Goal: Task Accomplishment & Management: Manage account settings

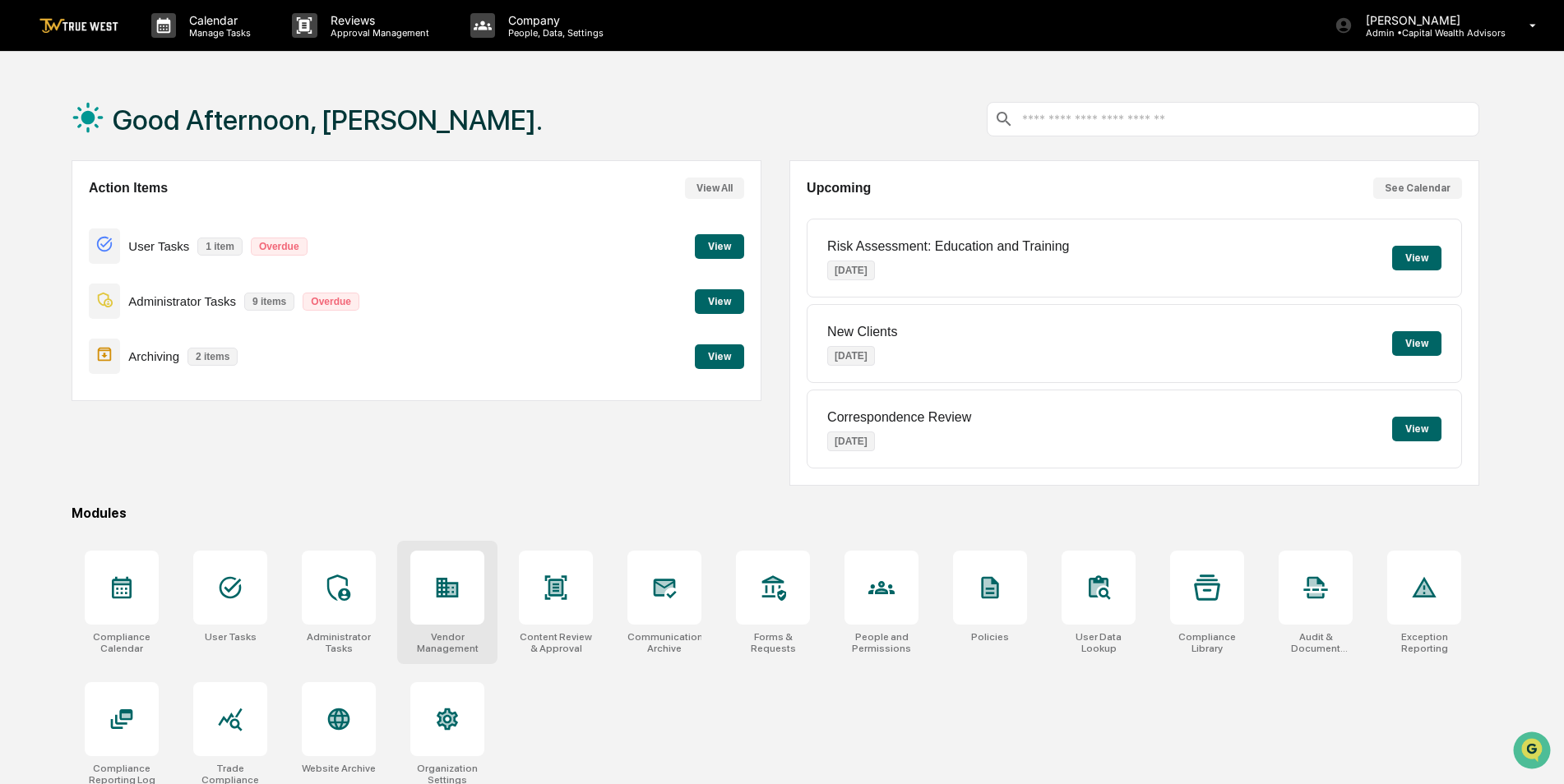
click at [461, 609] on div at bounding box center [447, 587] width 74 height 74
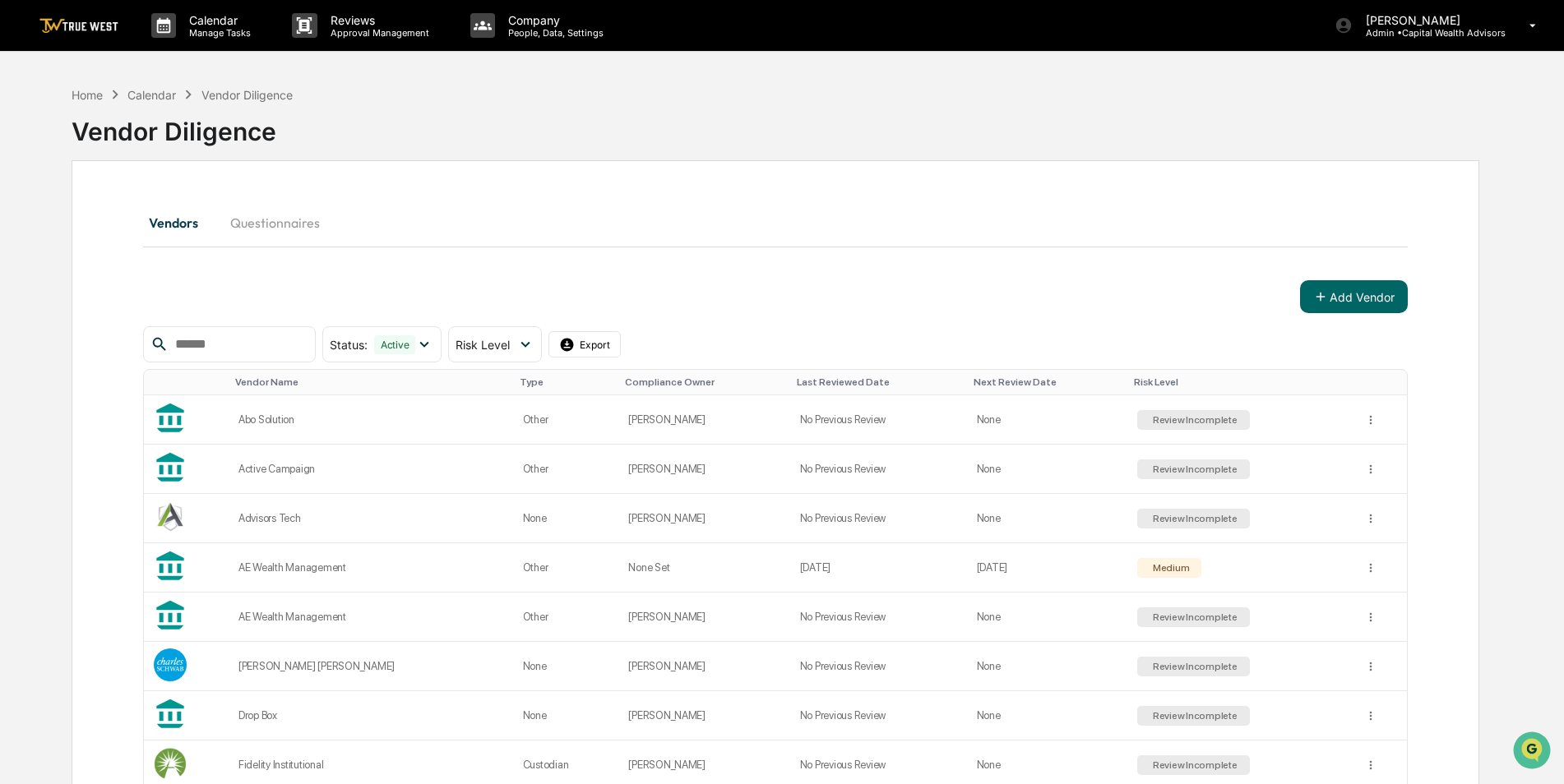
scroll to position [401, 0]
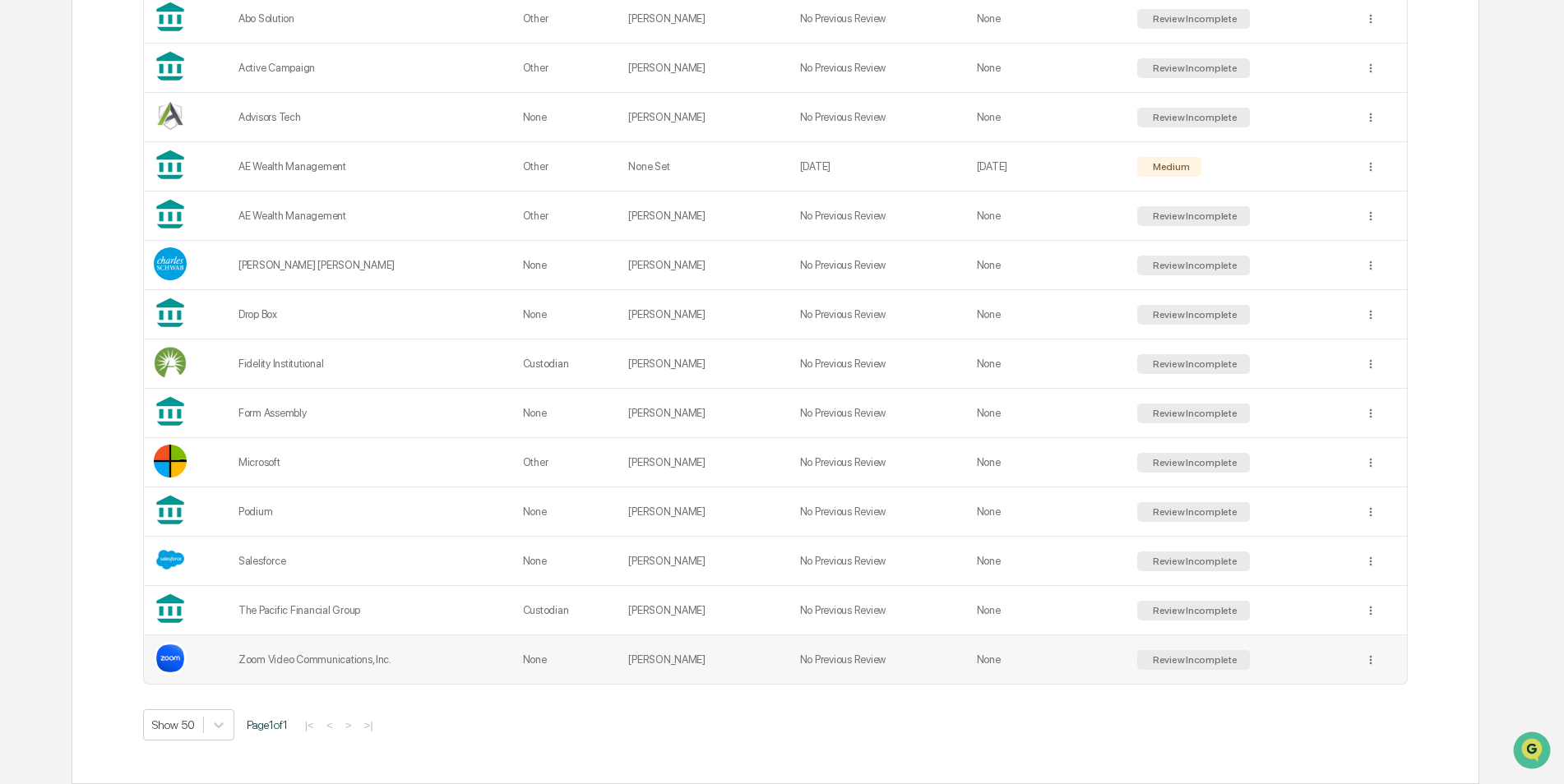
click at [389, 655] on div "Zoom Video Communications, Inc." at bounding box center [371, 660] width 264 height 12
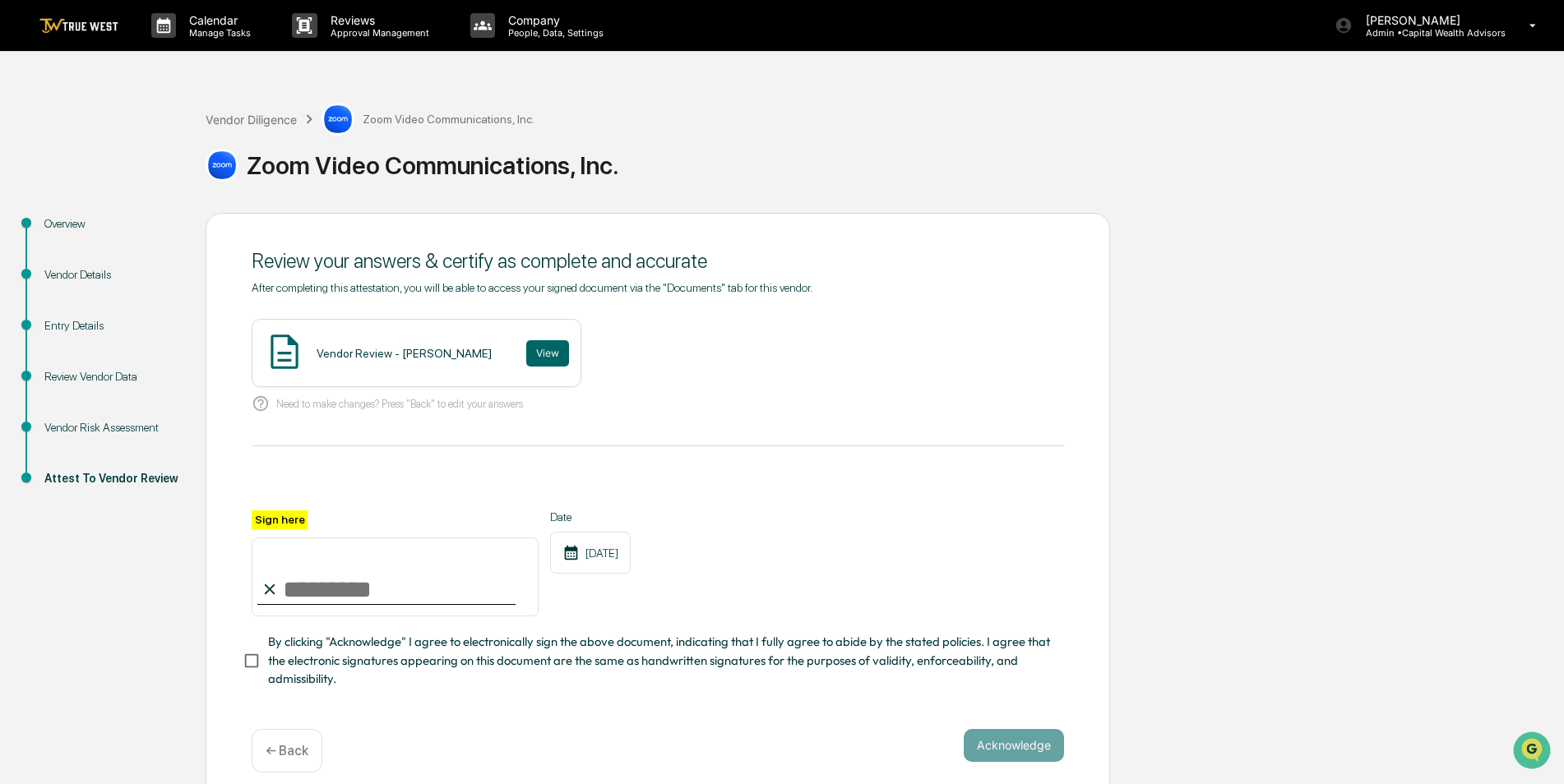
click at [88, 32] on img at bounding box center [79, 26] width 79 height 16
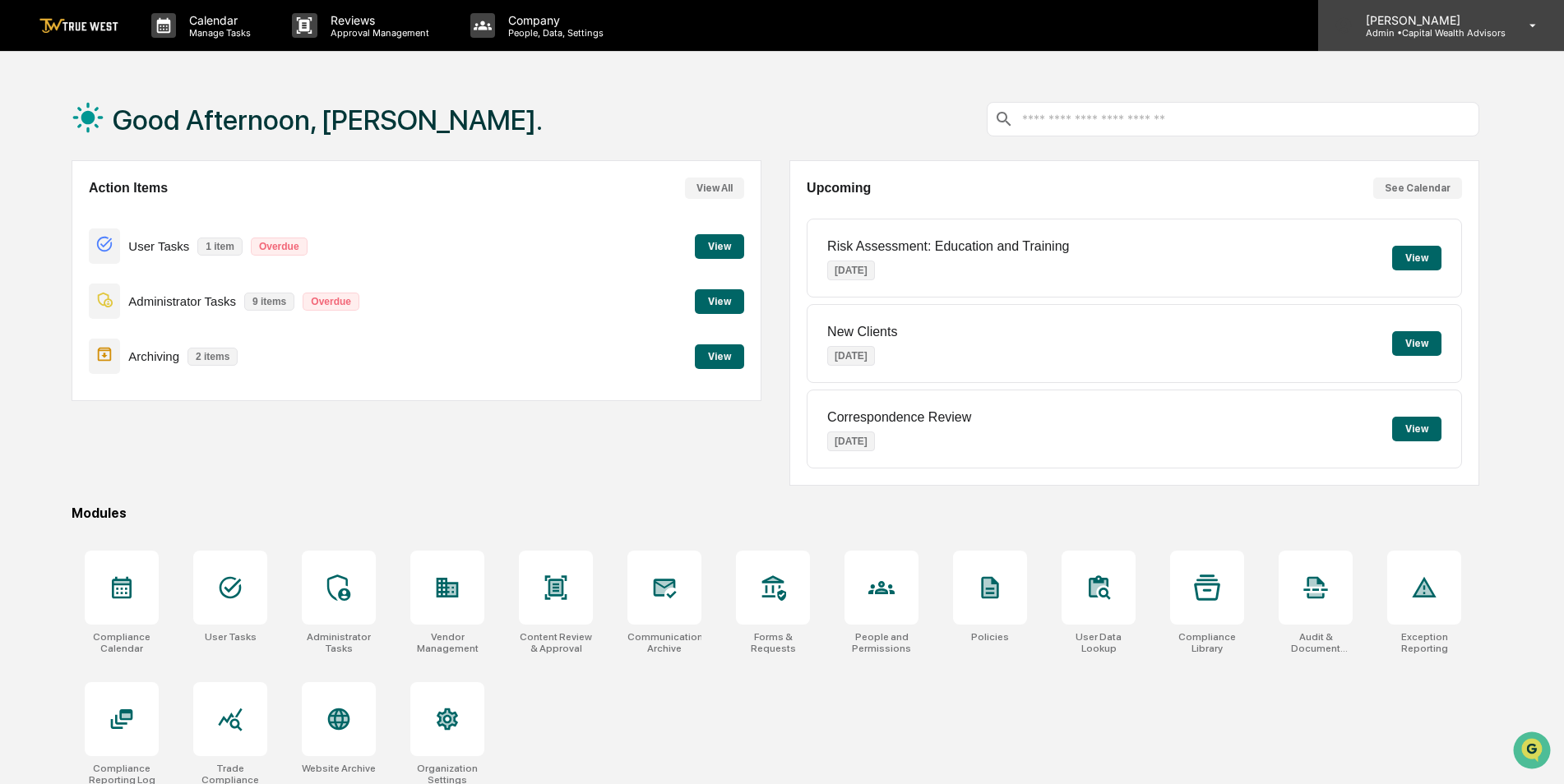
click at [1490, 34] on p "Admin • Capital Wealth Advisors" at bounding box center [1430, 33] width 153 height 12
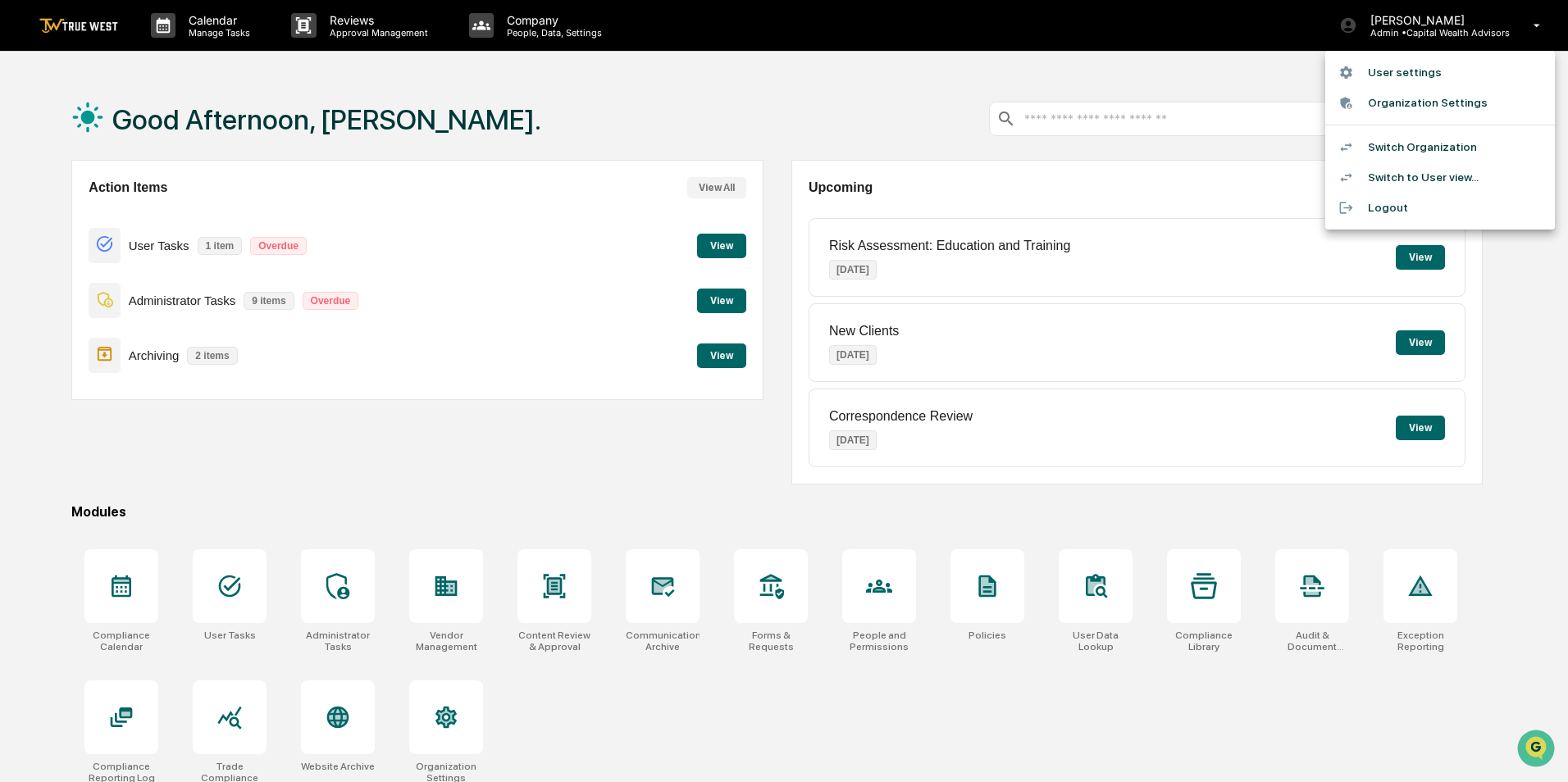
click at [1377, 143] on li "Switch Organization" at bounding box center [1440, 147] width 230 height 31
